Goal: Information Seeking & Learning: Find specific fact

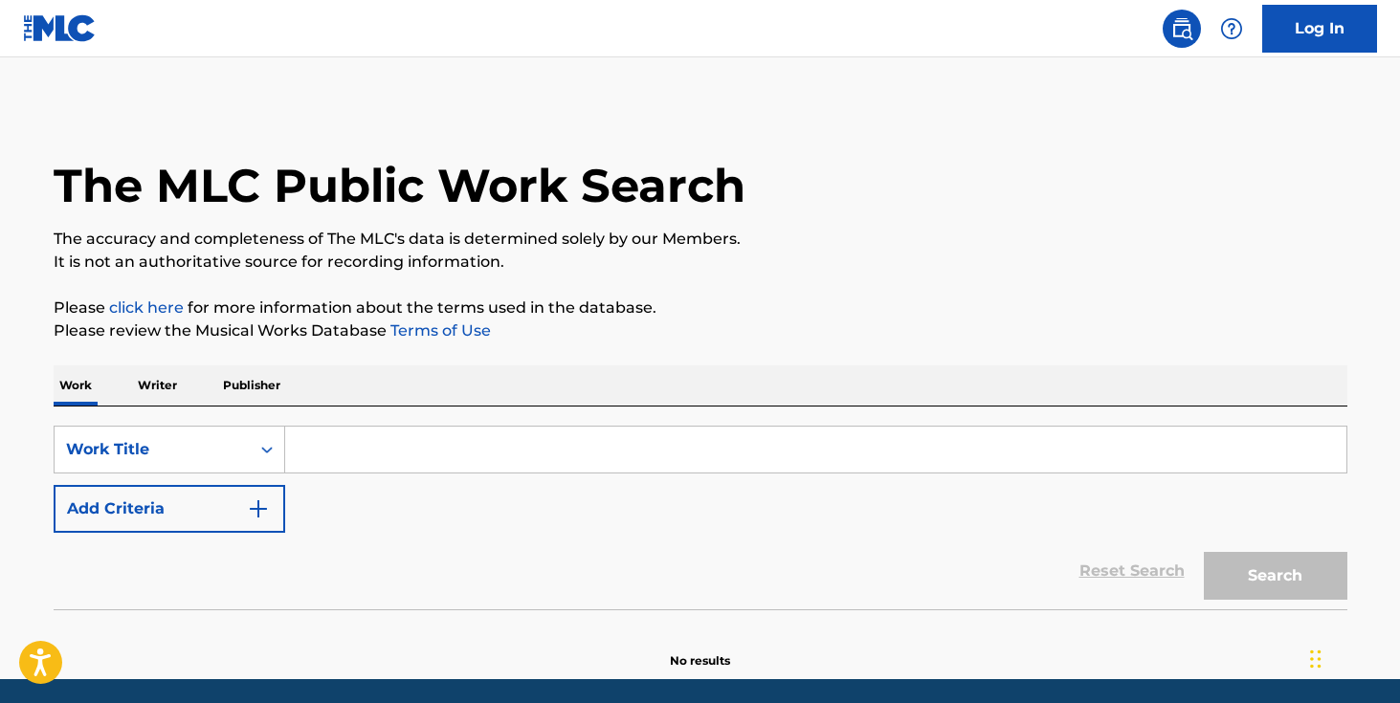
click at [516, 440] on input "Search Form" at bounding box center [815, 450] width 1061 height 46
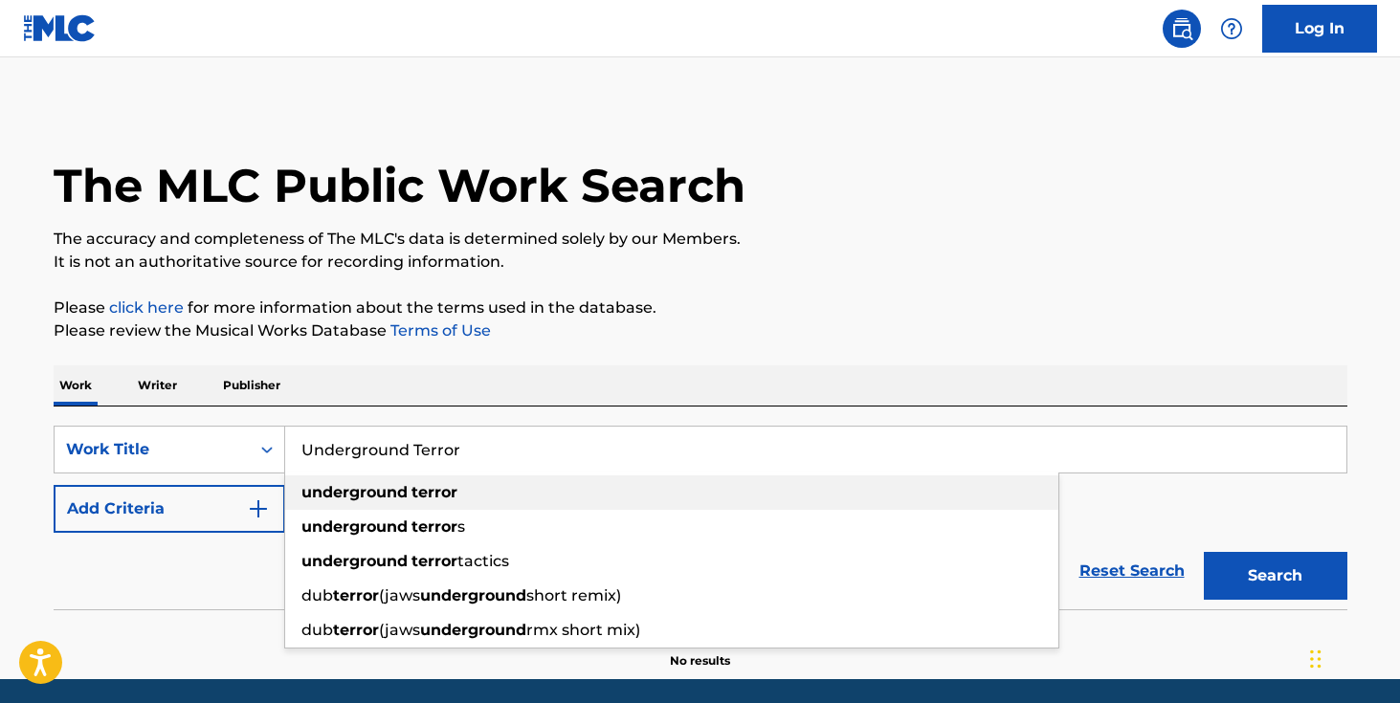
click at [566, 491] on div "underground terror" at bounding box center [671, 492] width 773 height 34
type input "underground terror"
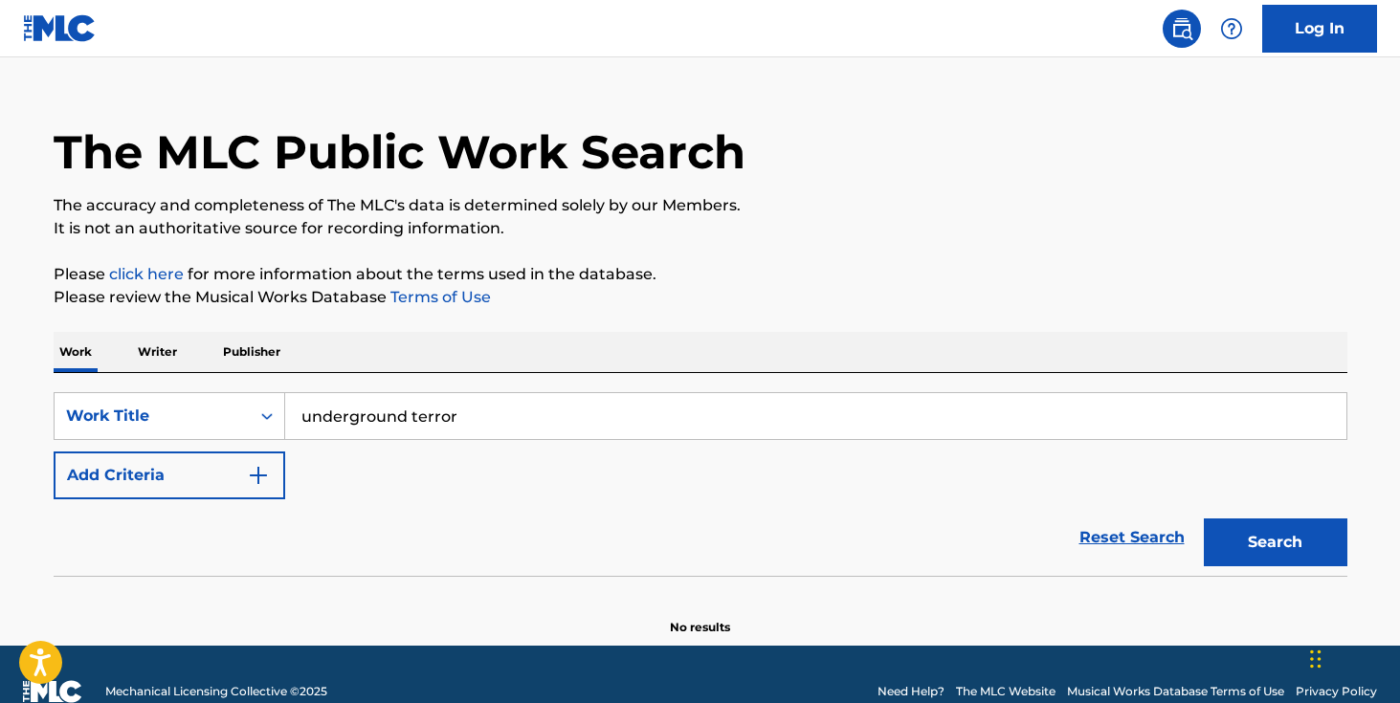
scroll to position [68, 0]
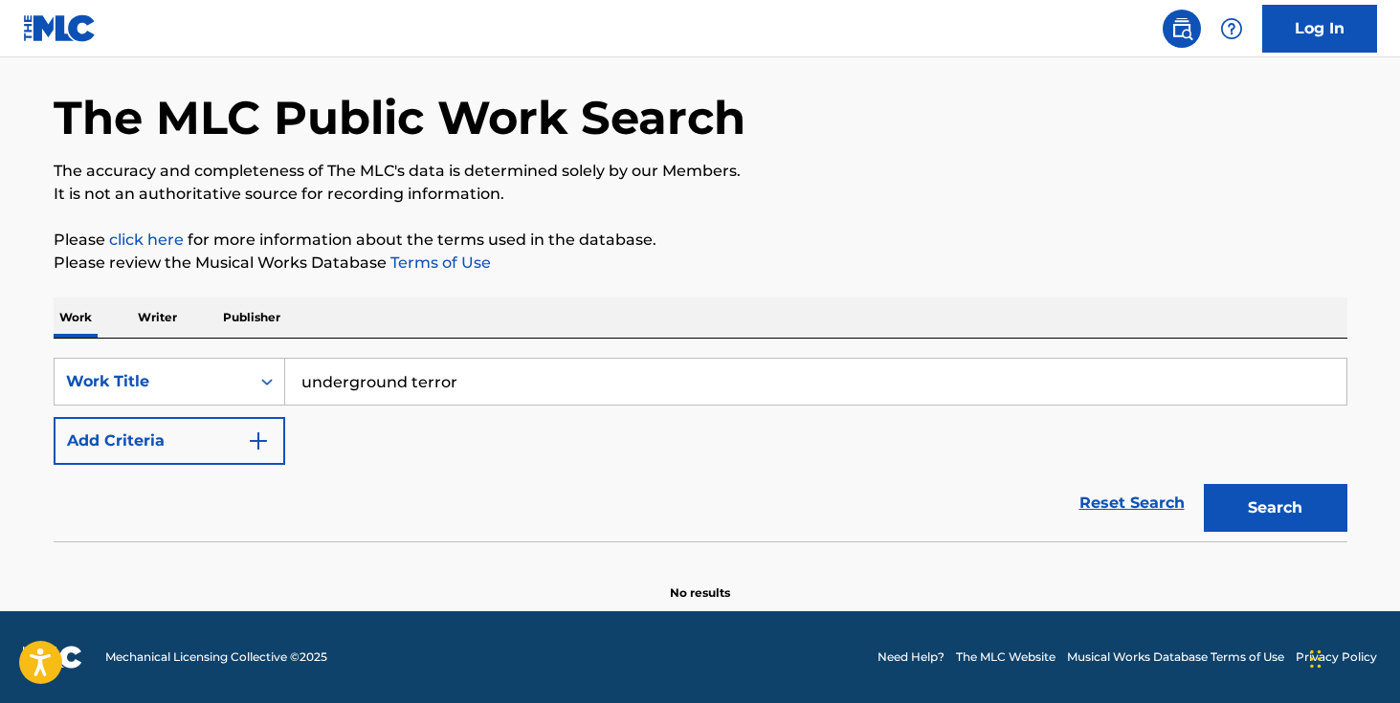
click at [212, 442] on button "Add Criteria" at bounding box center [170, 441] width 232 height 48
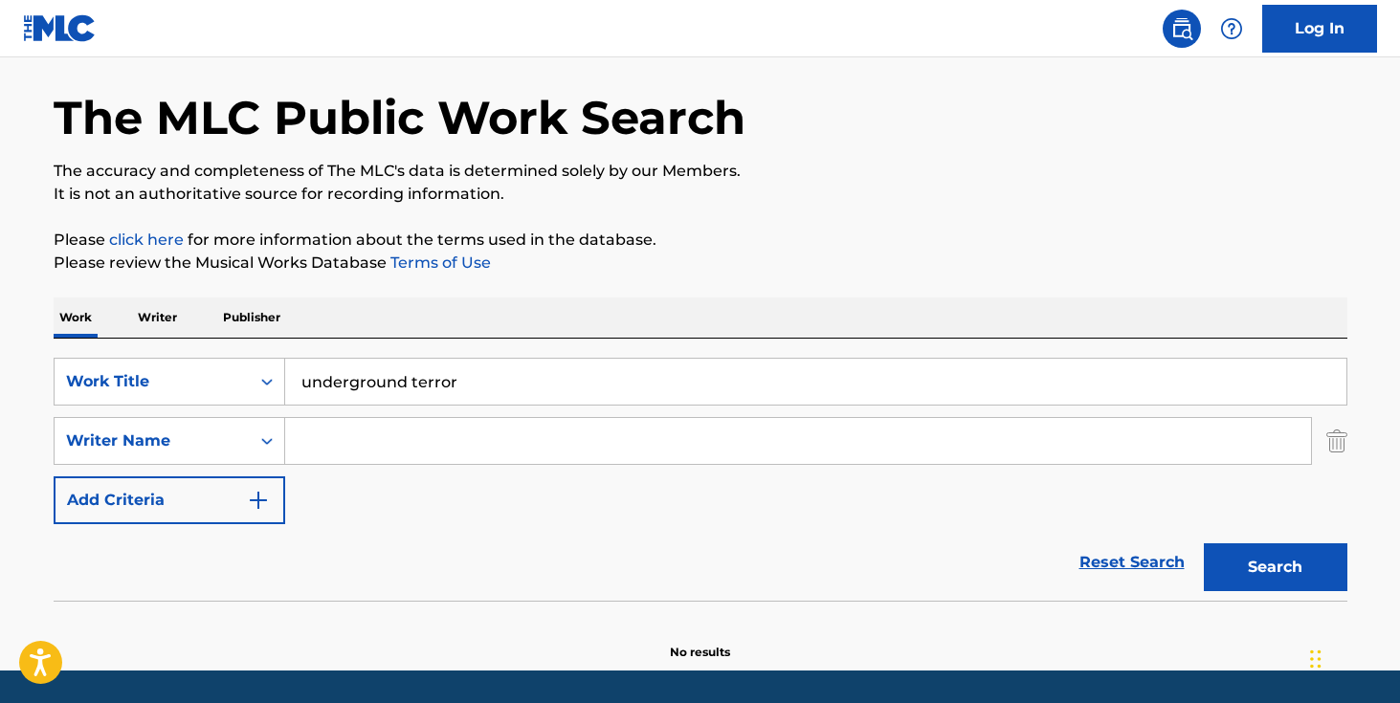
click at [346, 438] on input "Search Form" at bounding box center [798, 441] width 1026 height 46
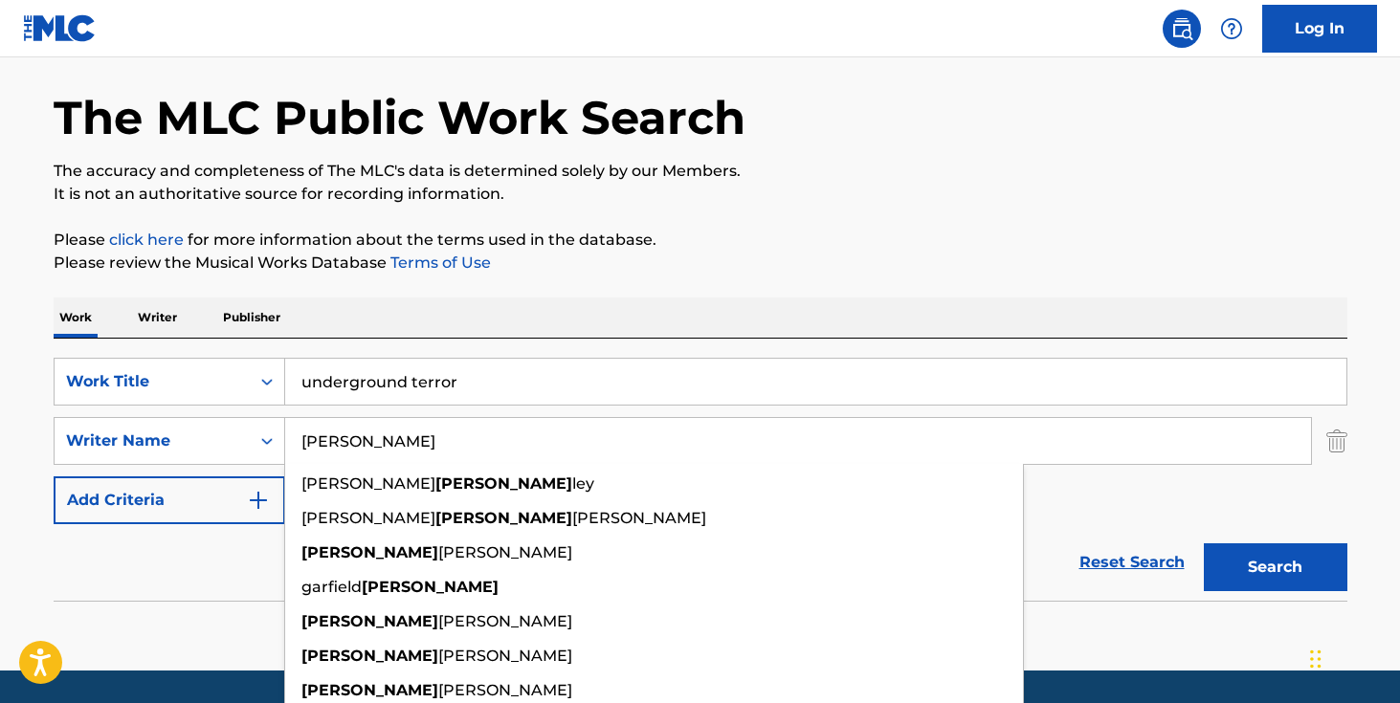
type input "[PERSON_NAME]"
click at [1204, 543] on button "Search" at bounding box center [1276, 567] width 144 height 48
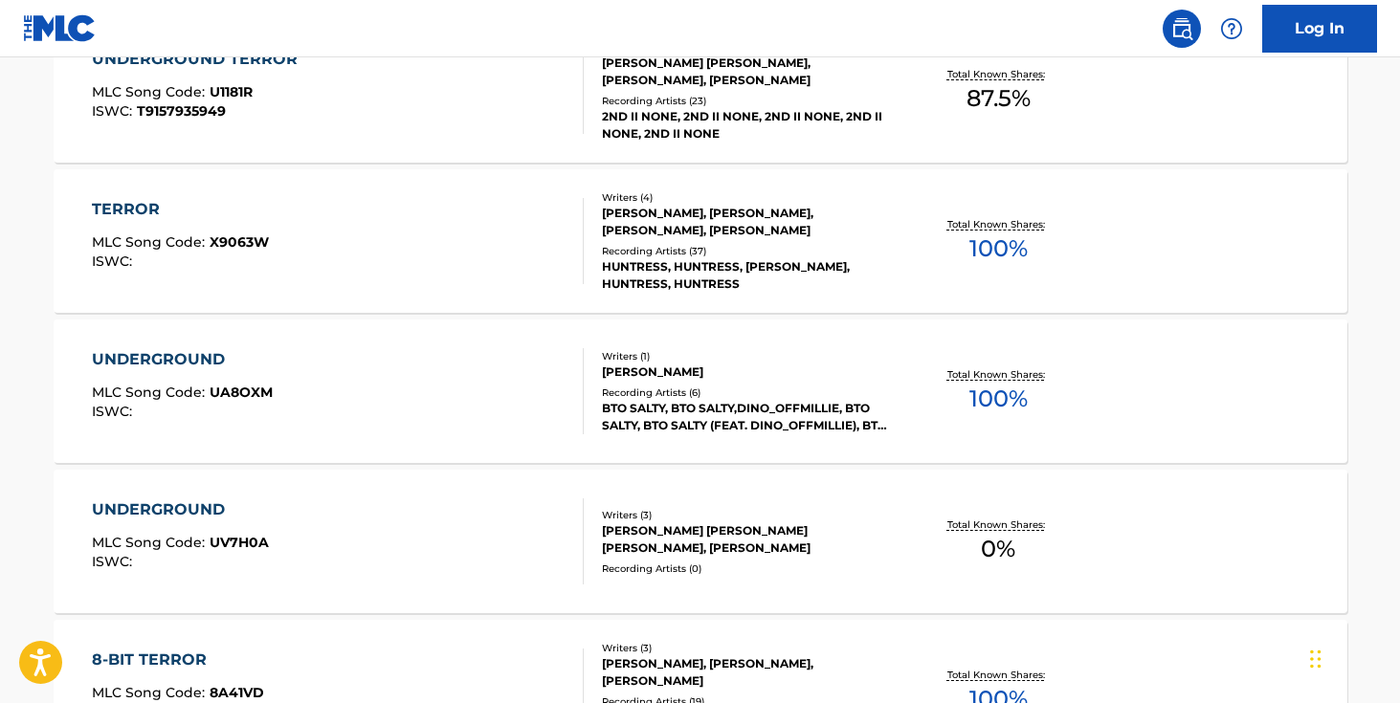
scroll to position [316, 0]
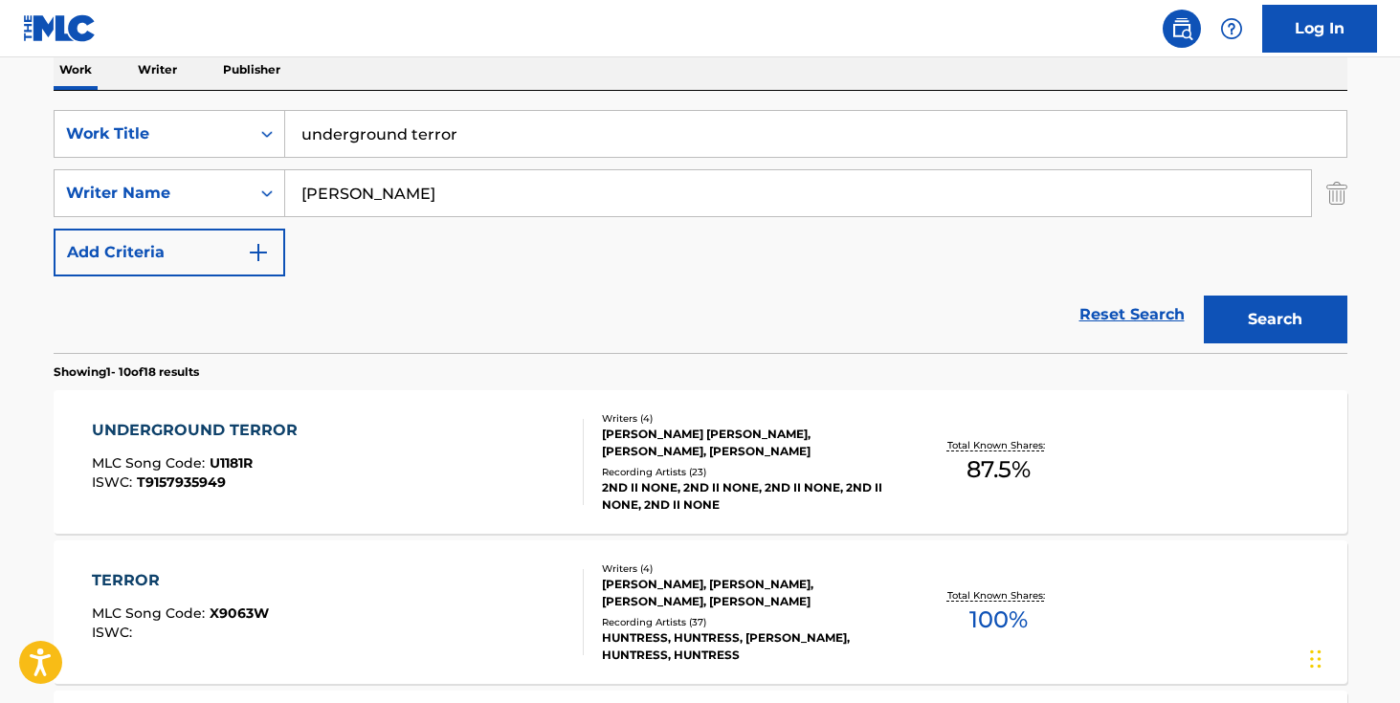
click at [727, 451] on div "[PERSON_NAME] [PERSON_NAME], [PERSON_NAME], [PERSON_NAME]" at bounding box center [746, 443] width 289 height 34
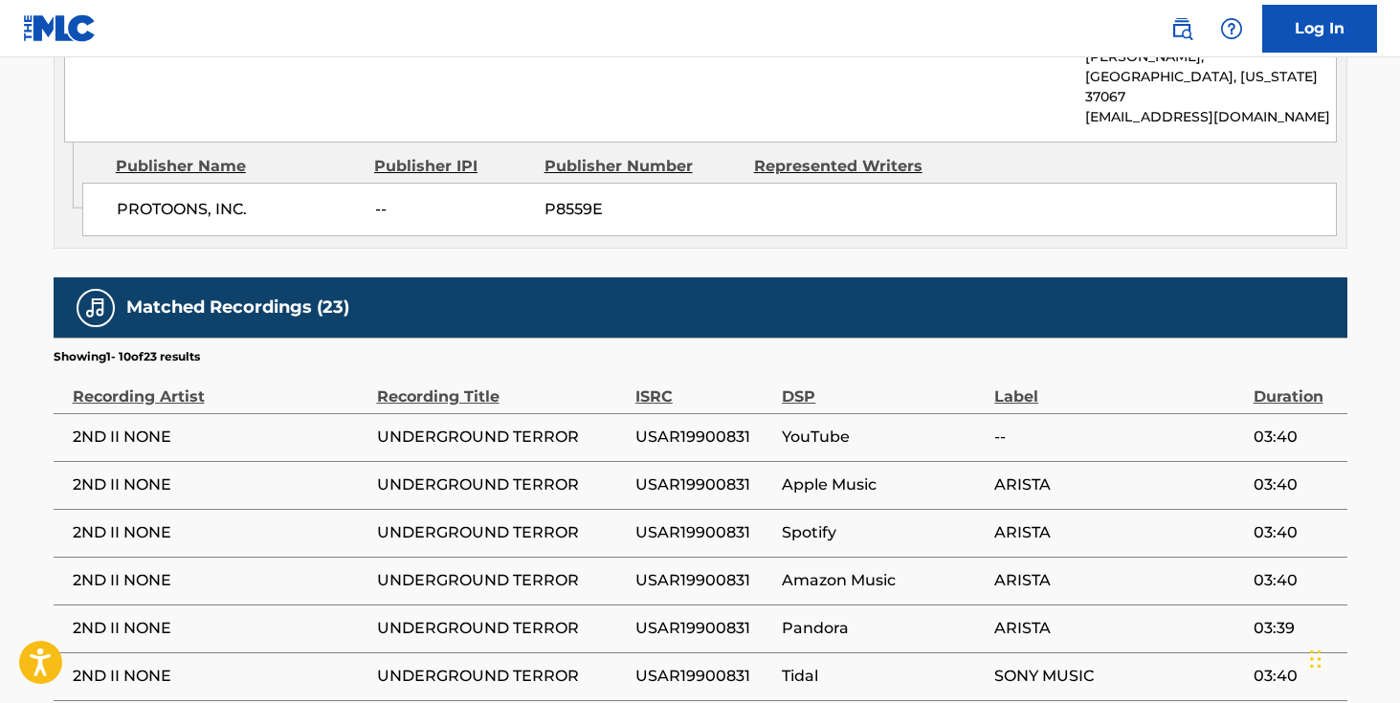
scroll to position [570, 0]
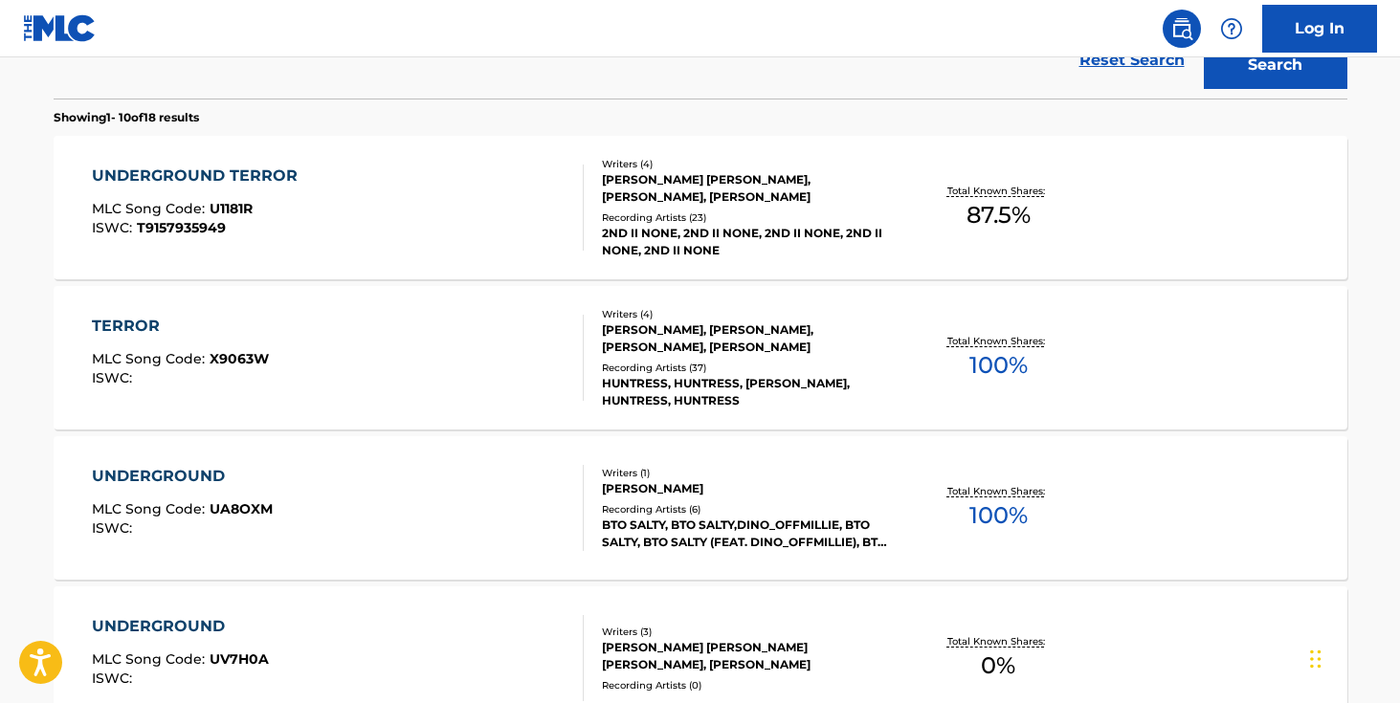
scroll to position [316, 0]
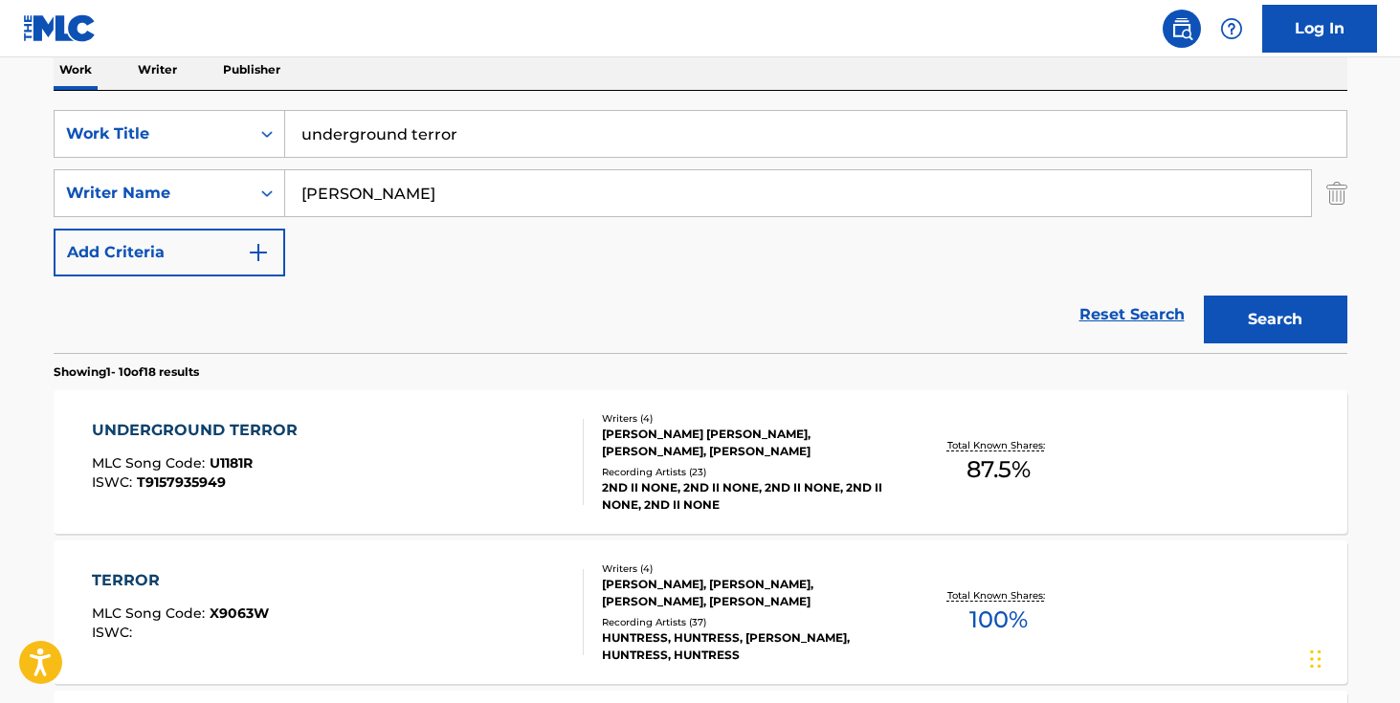
drag, startPoint x: 485, startPoint y: 141, endPoint x: 300, endPoint y: 141, distance: 184.6
click at [300, 141] on input "underground terror" at bounding box center [815, 134] width 1061 height 46
click at [1204, 296] on button "Search" at bounding box center [1276, 320] width 144 height 48
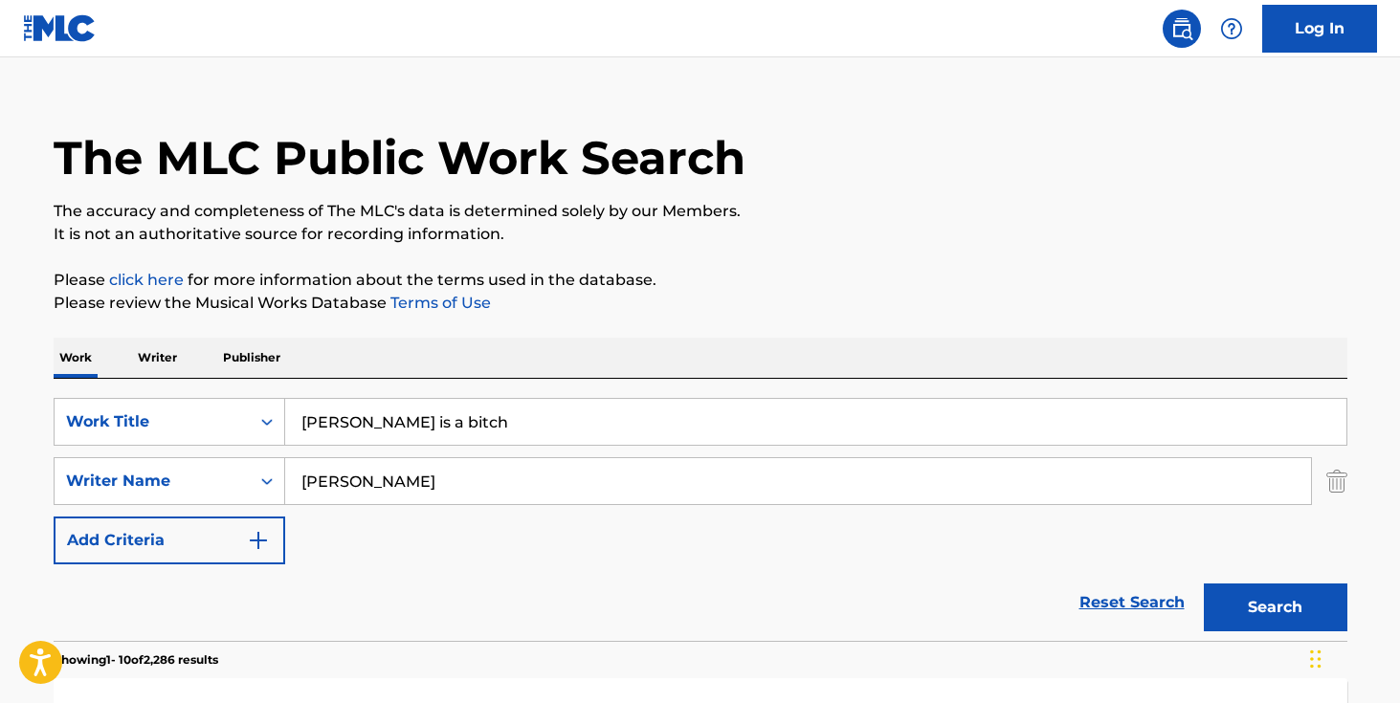
scroll to position [0, 0]
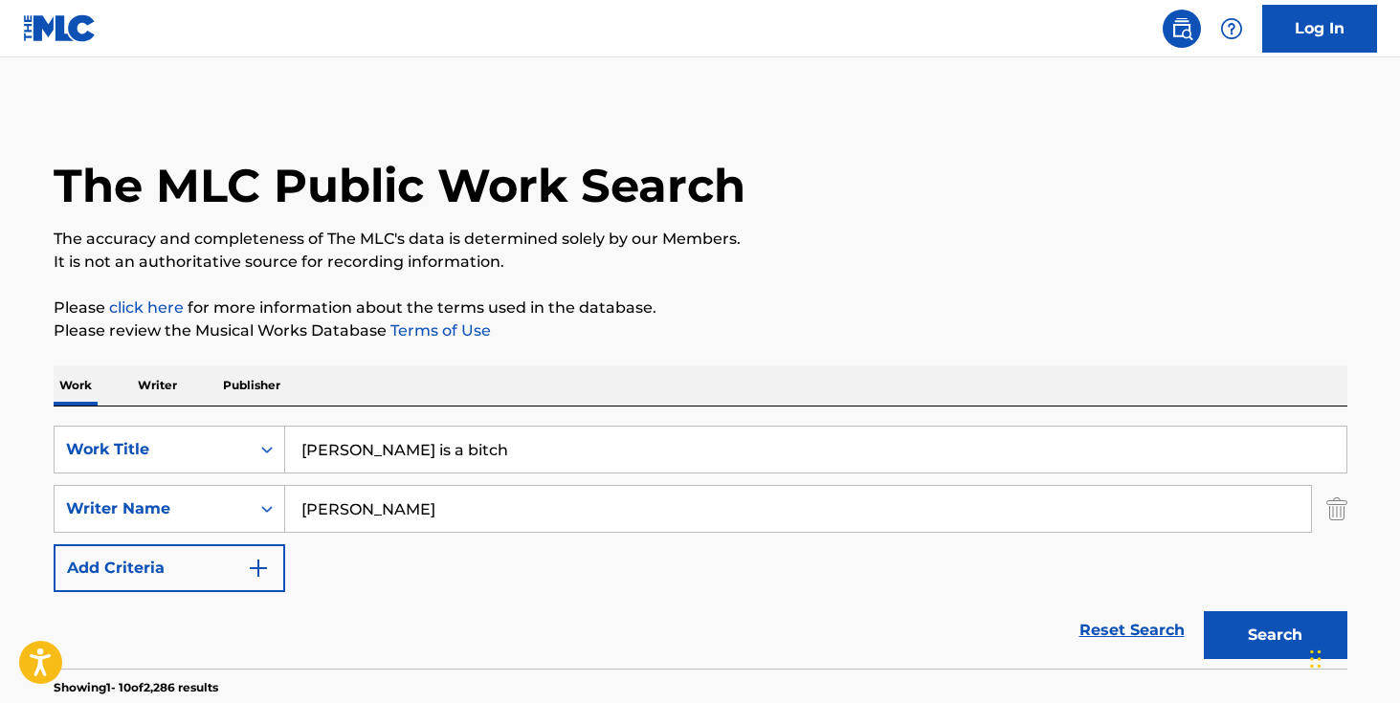
drag, startPoint x: 435, startPoint y: 456, endPoint x: 309, endPoint y: 456, distance: 126.3
click at [309, 456] on input "[PERSON_NAME] is a bitch" at bounding box center [815, 450] width 1061 height 46
type input "R"
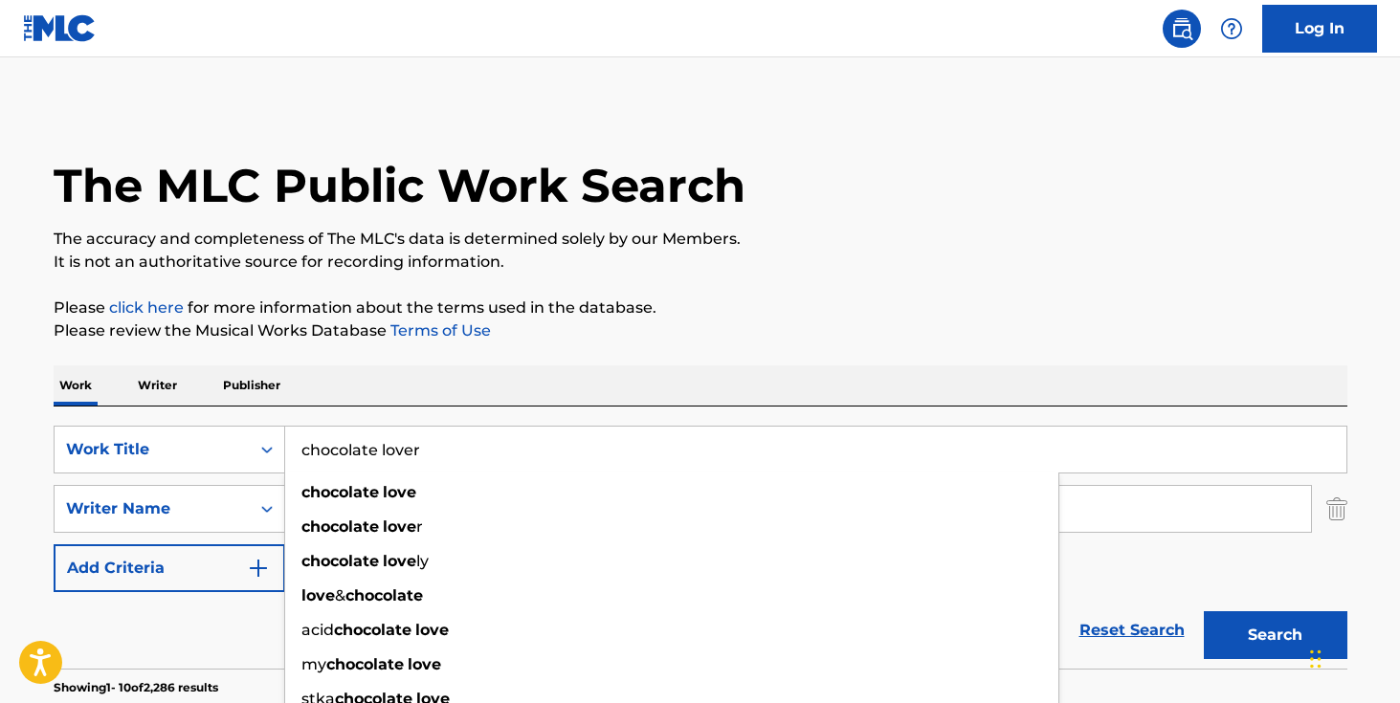
click at [1204, 611] on button "Search" at bounding box center [1276, 635] width 144 height 48
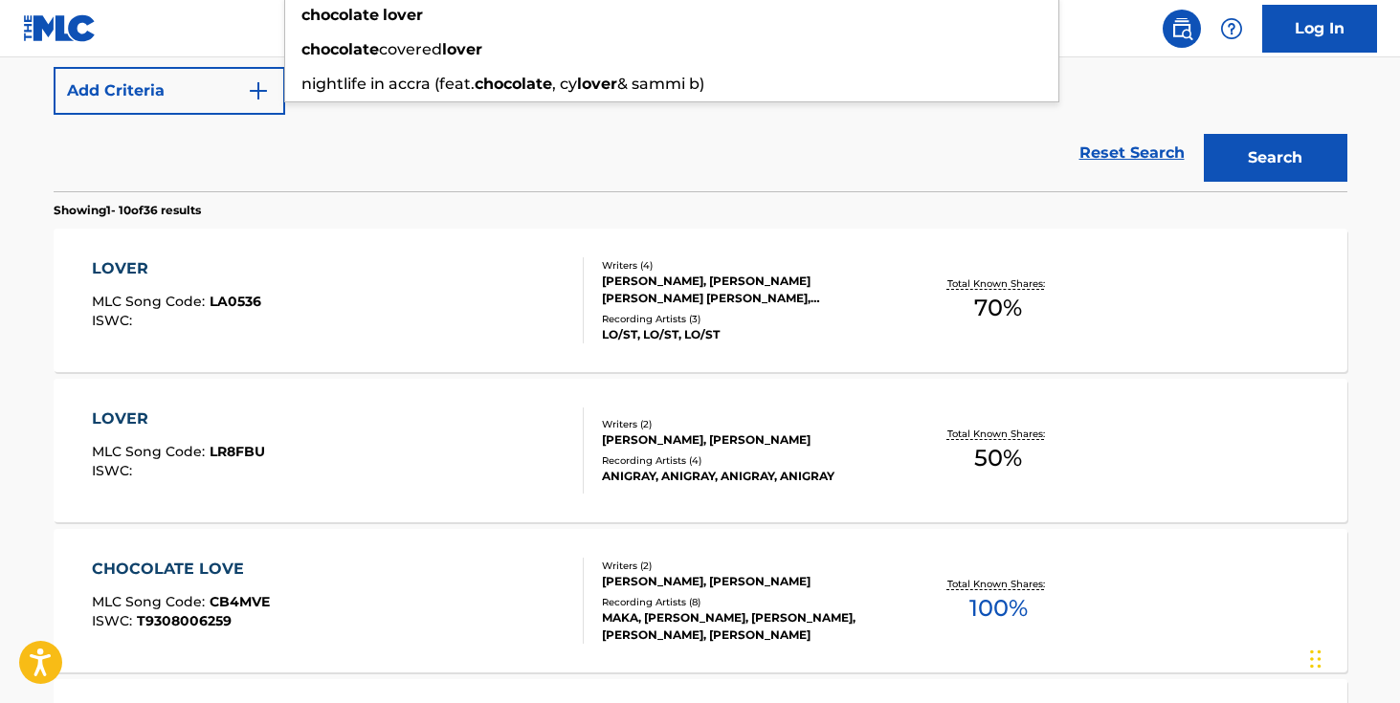
scroll to position [293, 0]
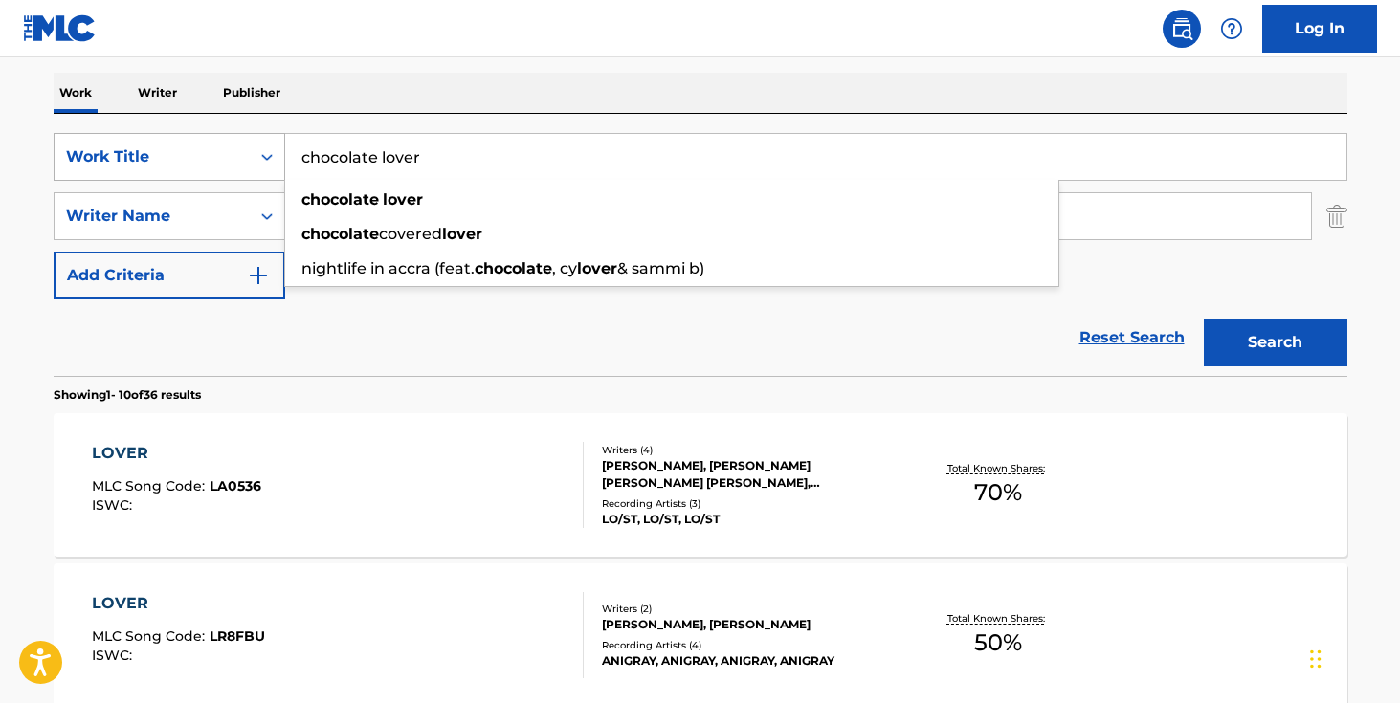
drag, startPoint x: 480, startPoint y: 152, endPoint x: 250, endPoint y: 152, distance: 230.6
click at [250, 152] on div "SearchWithCriteria3d12b105-d9a0-429c-b8aa-ca644ac3e0b1 Work Title chocolate lov…" at bounding box center [700, 157] width 1293 height 48
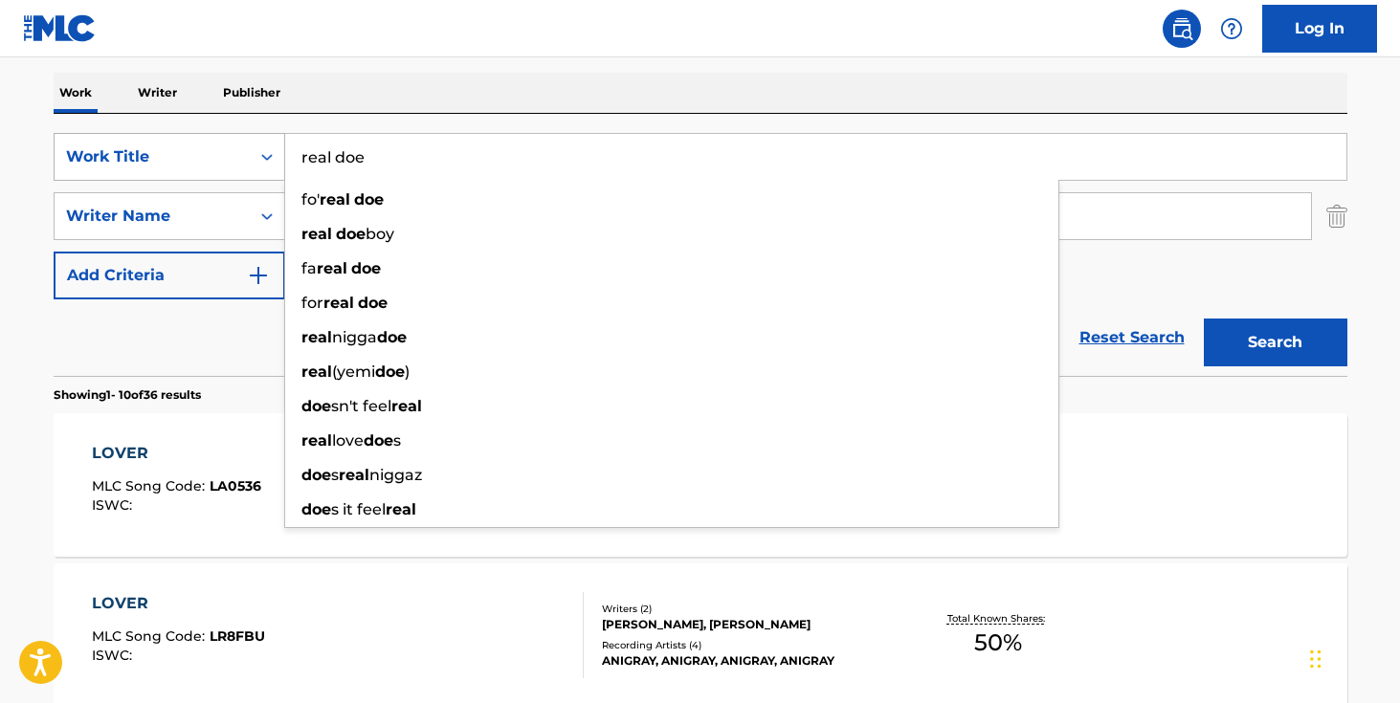
type input "real doe"
click at [1204, 319] on button "Search" at bounding box center [1276, 343] width 144 height 48
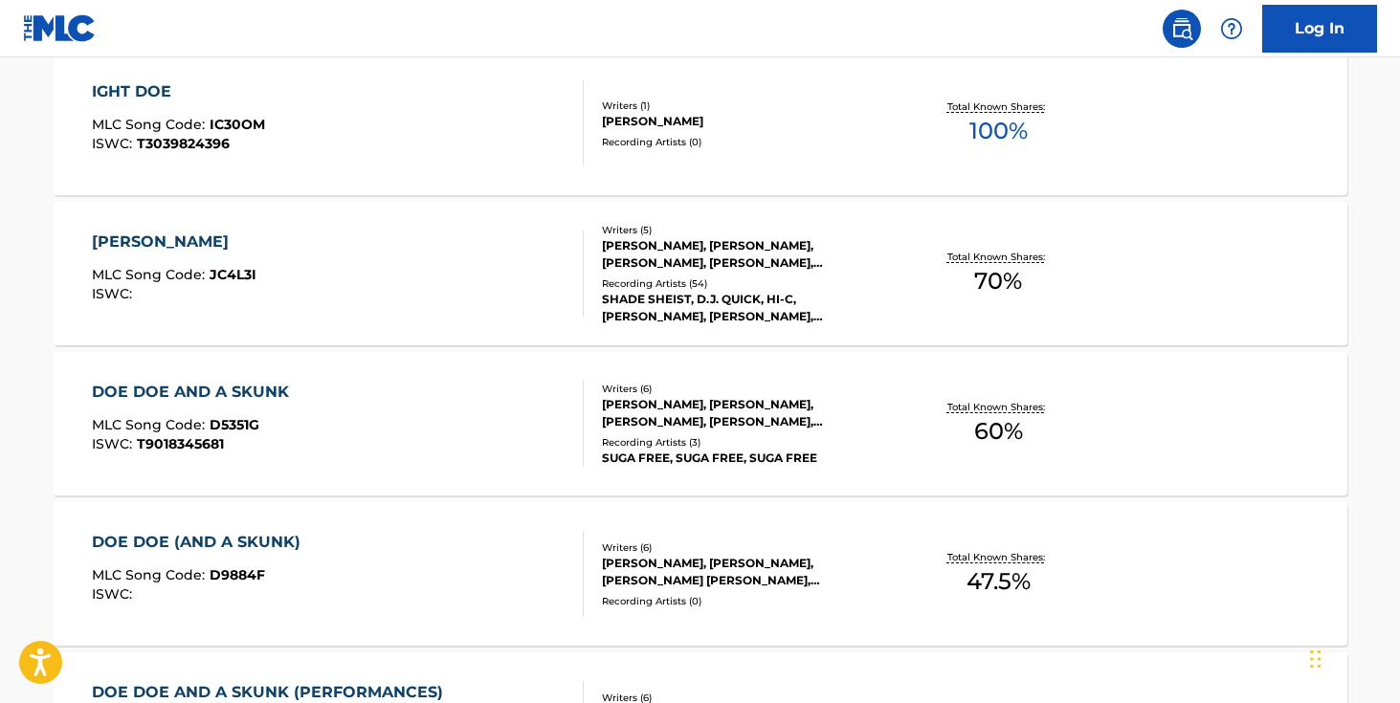
scroll to position [811, 0]
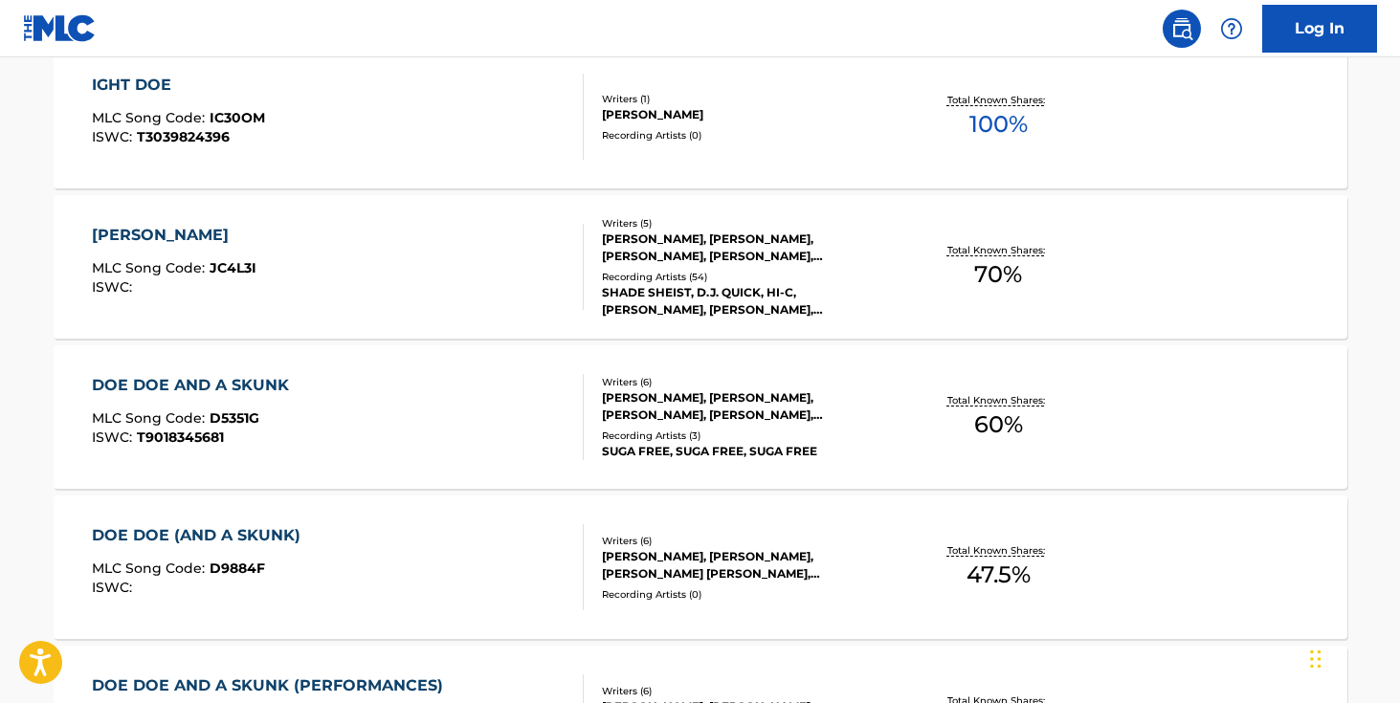
click at [759, 277] on div "Recording Artists ( 54 )" at bounding box center [746, 277] width 289 height 14
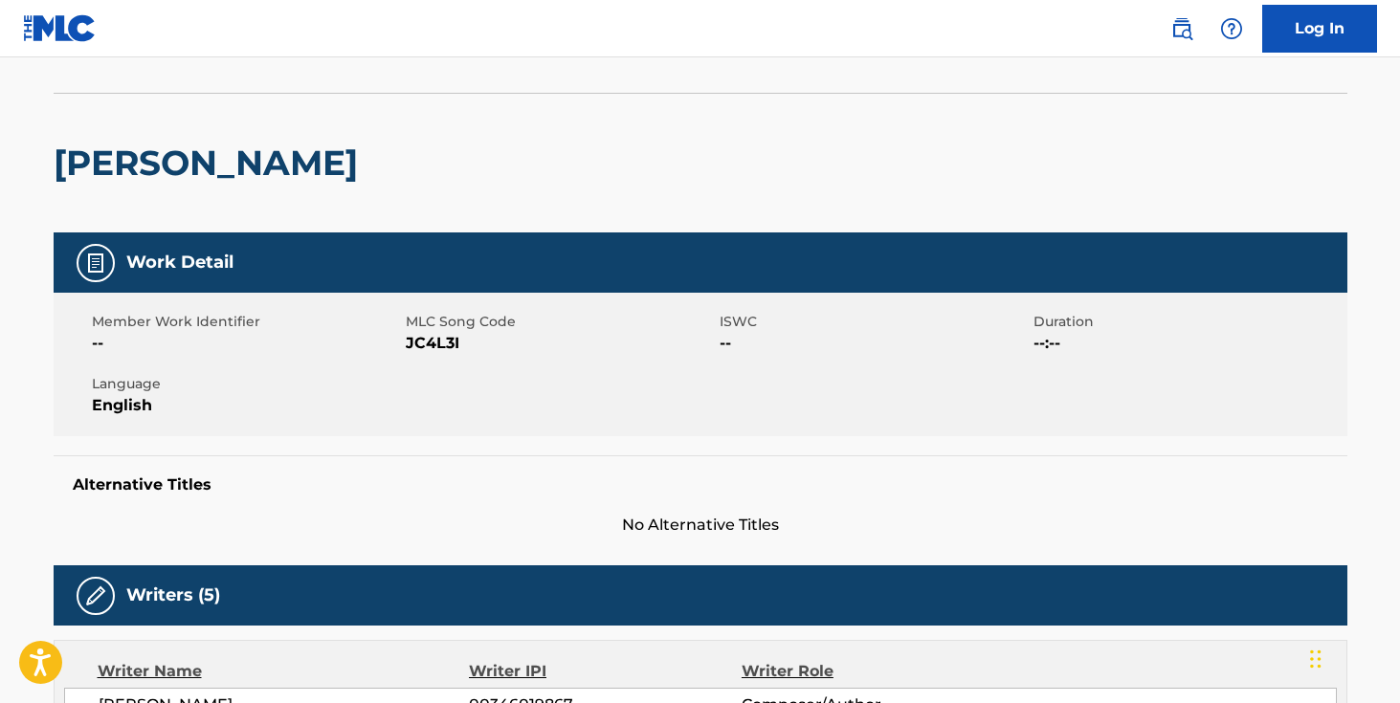
scroll to position [104, 0]
